Goal: Task Accomplishment & Management: Use online tool/utility

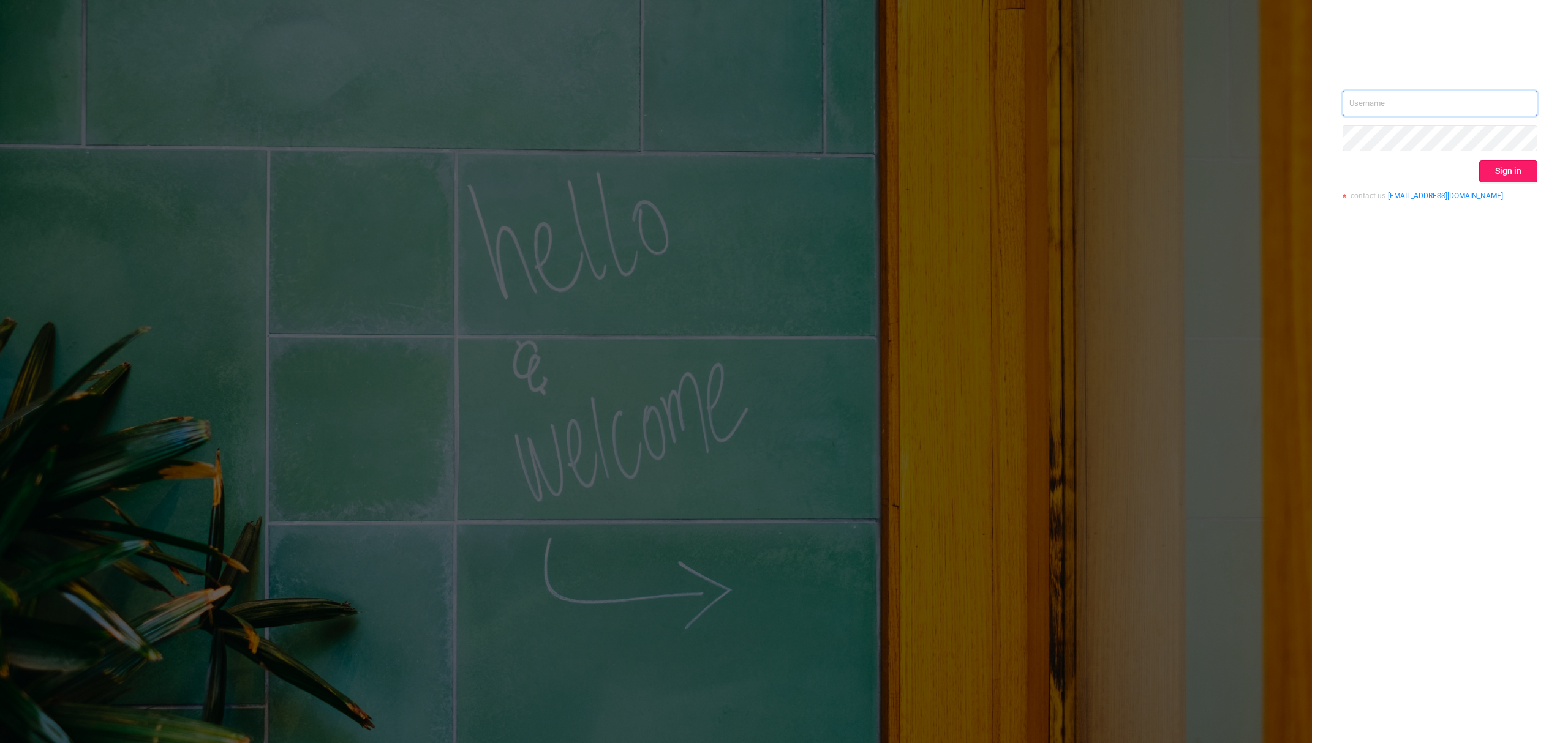
type input "[EMAIL_ADDRESS][DOMAIN_NAME]"
click at [1500, 167] on button "Sign in" at bounding box center [1508, 172] width 58 height 22
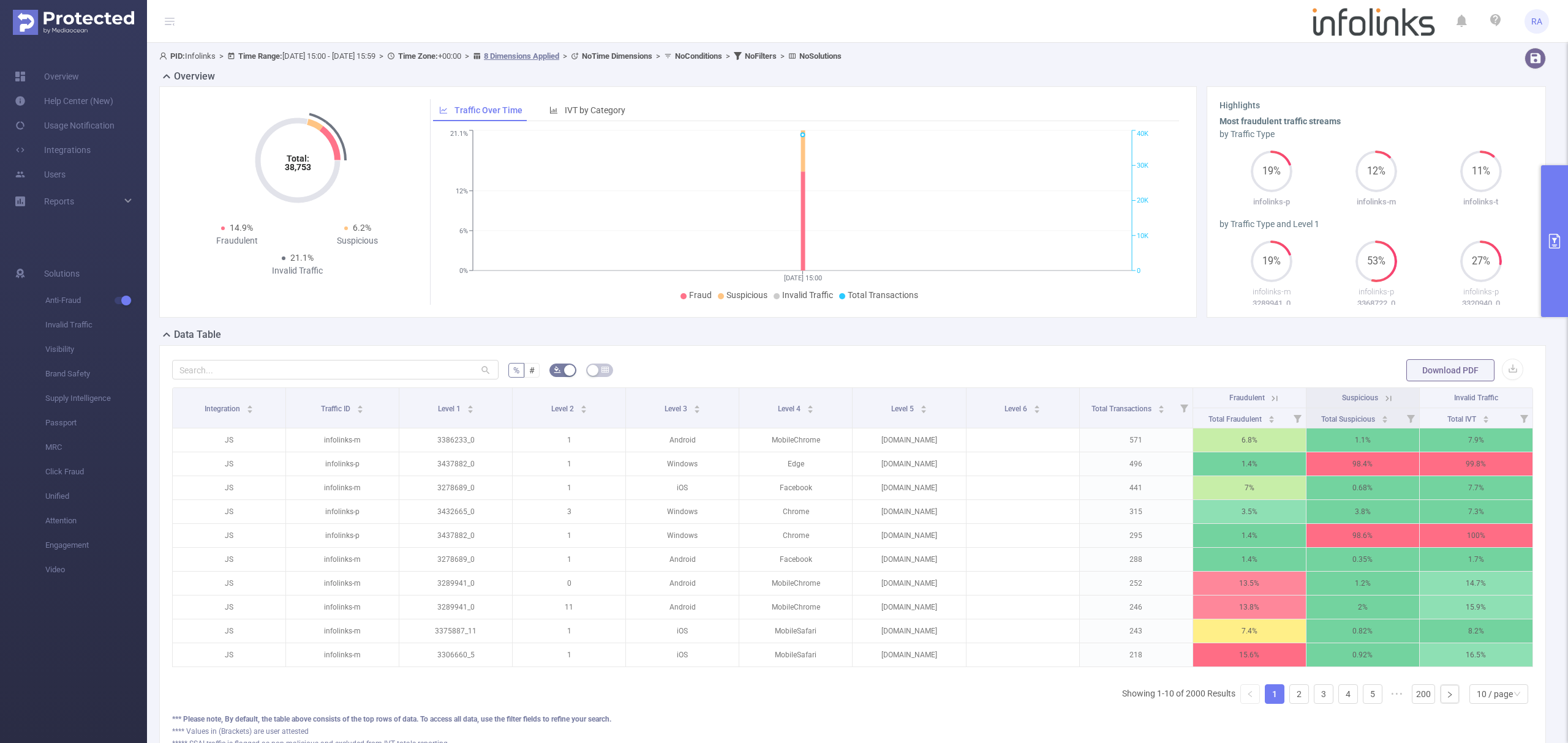
click at [1567, 263] on button "primary" at bounding box center [1555, 241] width 27 height 152
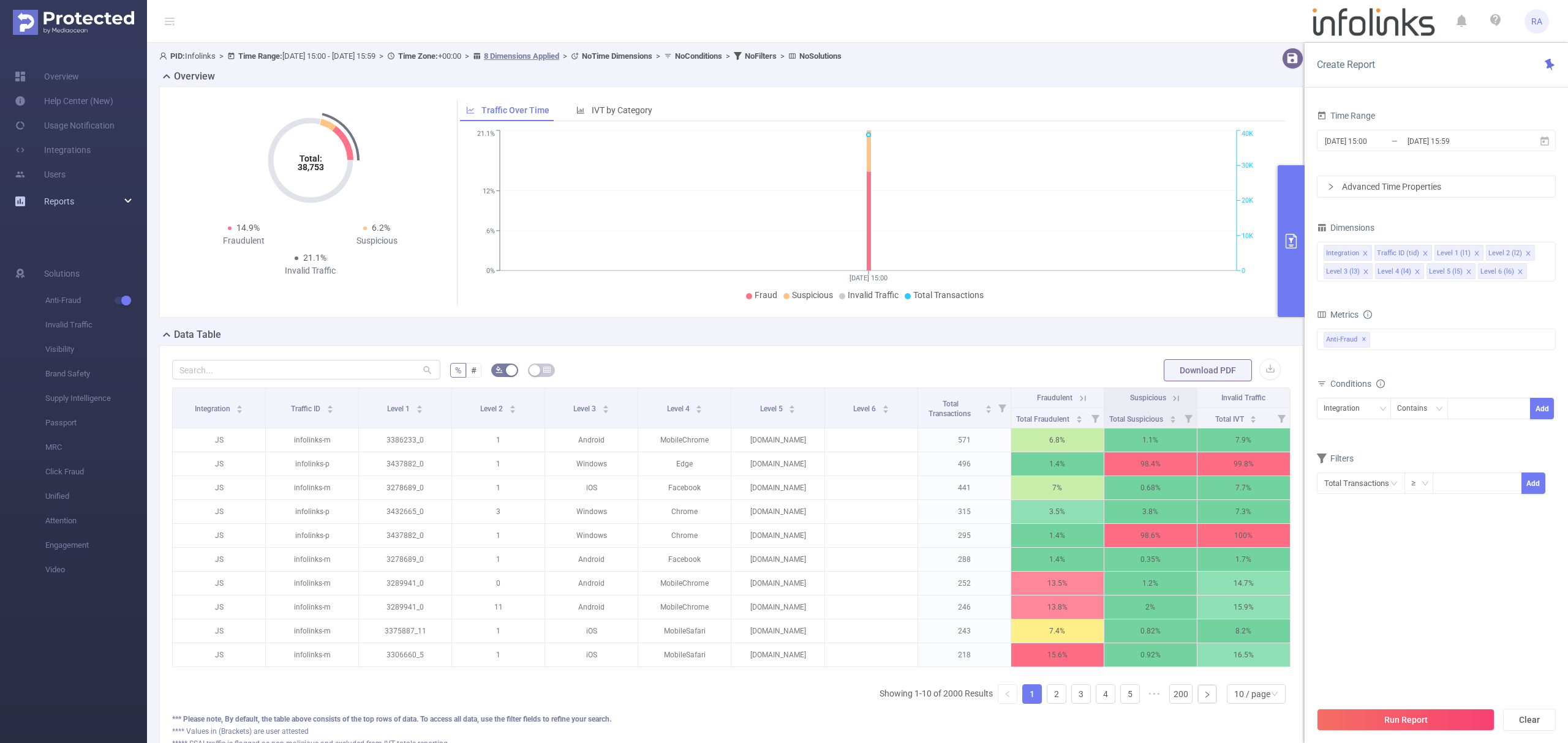
click at [59, 190] on link "Reports" at bounding box center [59, 201] width 30 height 24
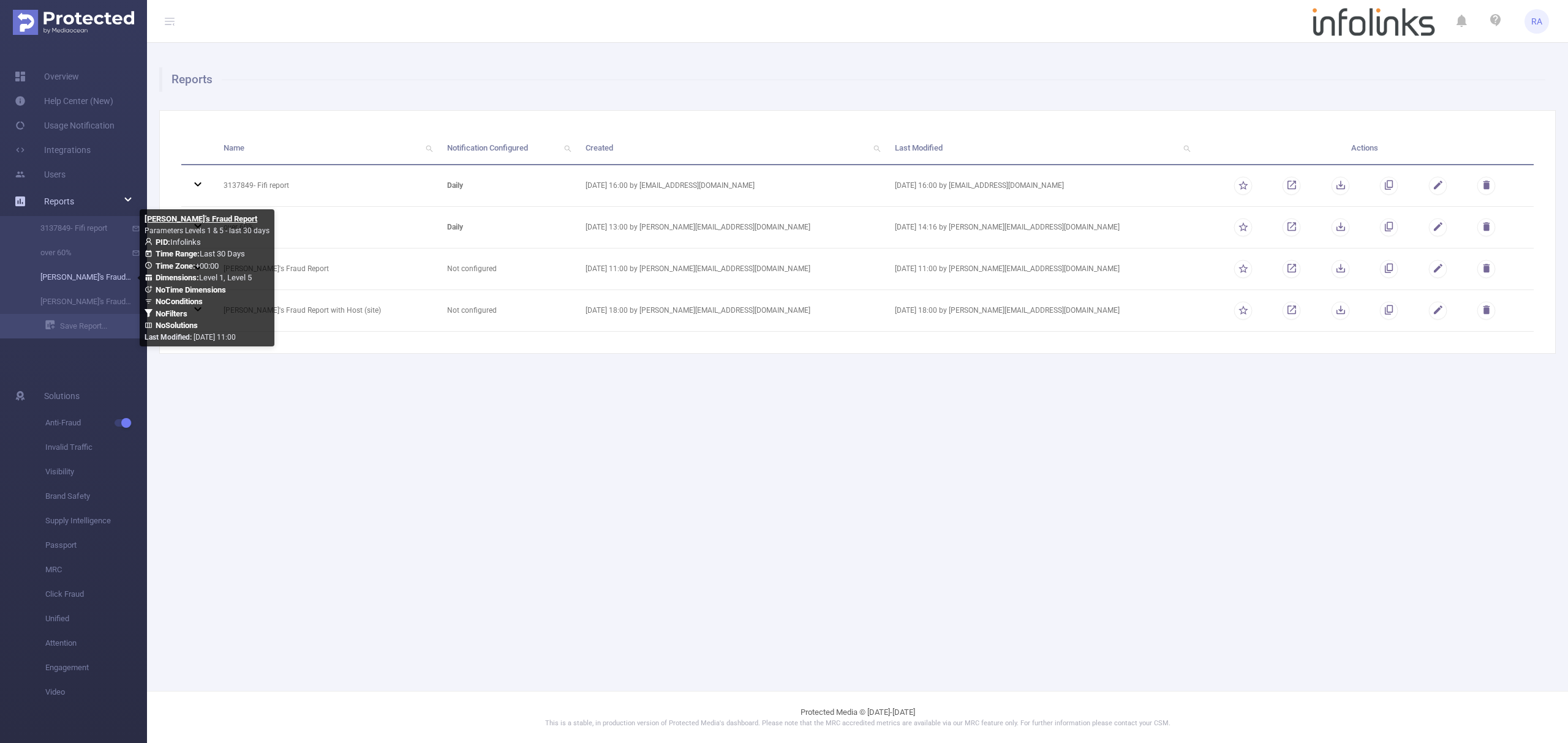
click at [57, 276] on link "[PERSON_NAME]'s Fraud Report" at bounding box center [78, 277] width 108 height 24
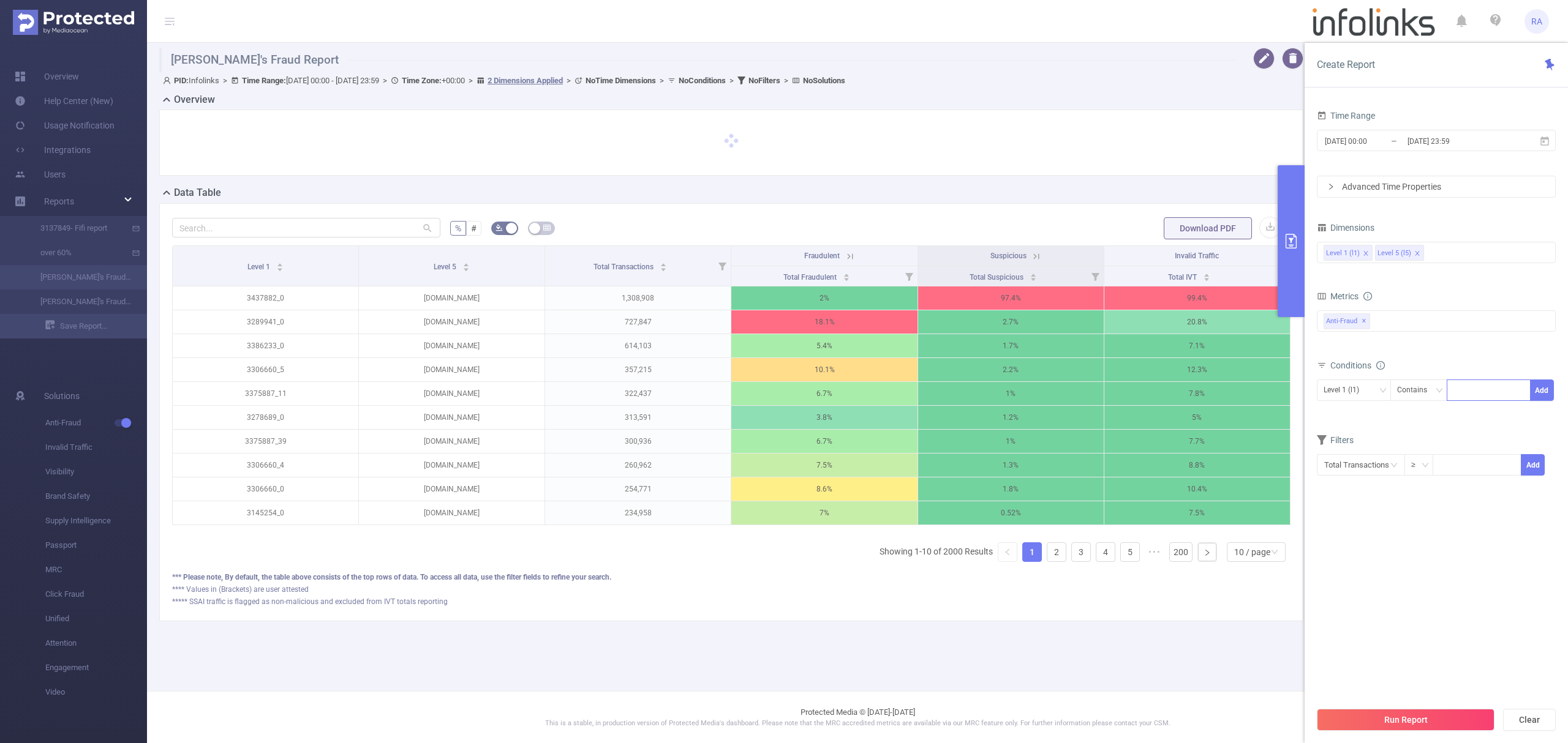
drag, startPoint x: 1478, startPoint y: 393, endPoint x: 1520, endPoint y: 388, distance: 42.3
click at [1480, 393] on div at bounding box center [1488, 390] width 70 height 20
paste input "3406221"
type input "3406221"
click at [1546, 388] on button "Add" at bounding box center [1542, 390] width 24 height 21
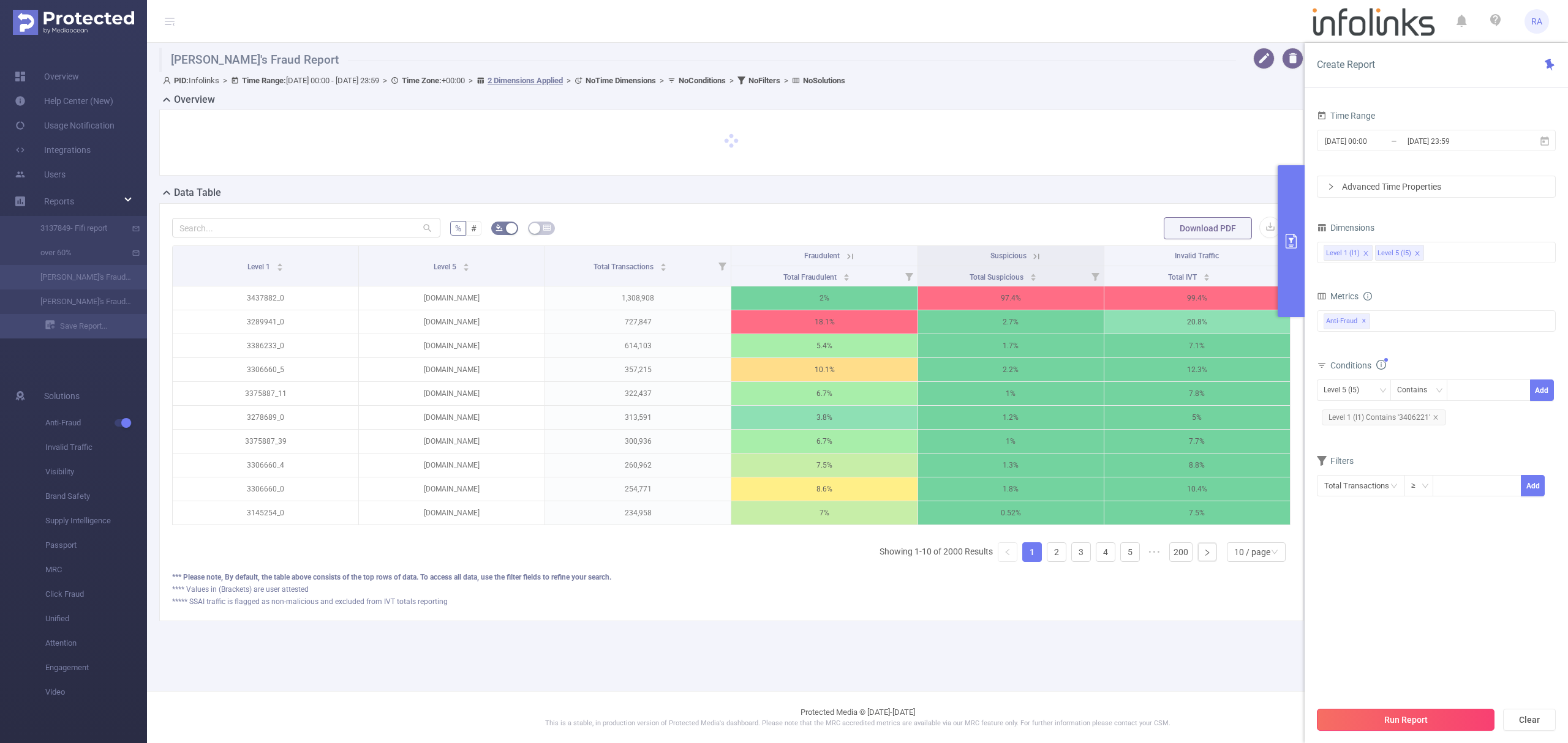
click at [1400, 722] on button "Run Report" at bounding box center [1406, 720] width 178 height 22
